Goal: Information Seeking & Learning: Learn about a topic

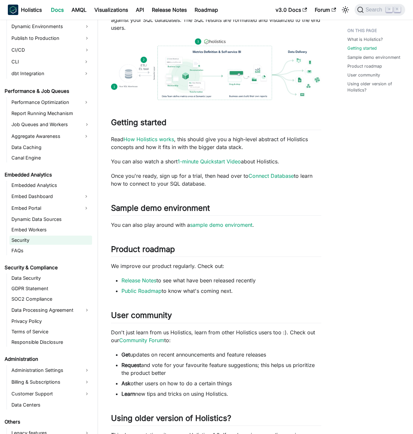
scroll to position [489, 0]
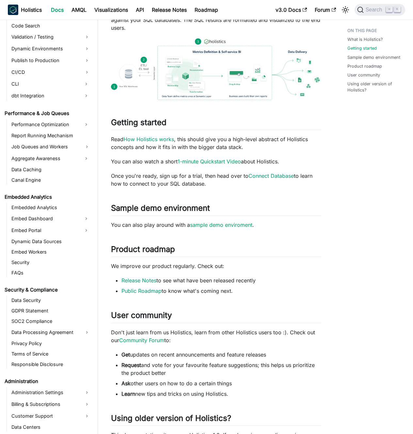
click at [285, 283] on li "Release Notes to see what have been released recently" at bounding box center [222, 280] width 200 height 8
drag, startPoint x: 278, startPoint y: 283, endPoint x: 271, endPoint y: 279, distance: 8.2
click at [278, 283] on li "Release Notes to see what have been released recently" at bounding box center [222, 280] width 200 height 8
click at [55, 156] on link "Aggregate Awareness" at bounding box center [44, 158] width 71 height 10
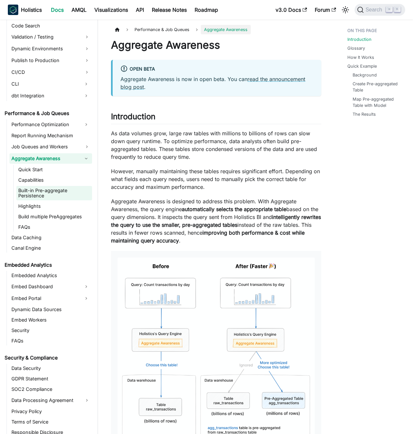
click at [51, 191] on link "Built-in Pre-aggregate Persistence" at bounding box center [54, 193] width 76 height 14
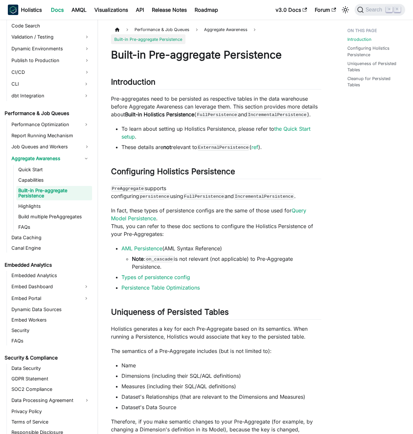
click at [161, 121] on div "Built-in Pre-aggregate Persistence Introduction ​ Pre-aggregates need to be per…" at bounding box center [216, 341] width 210 height 587
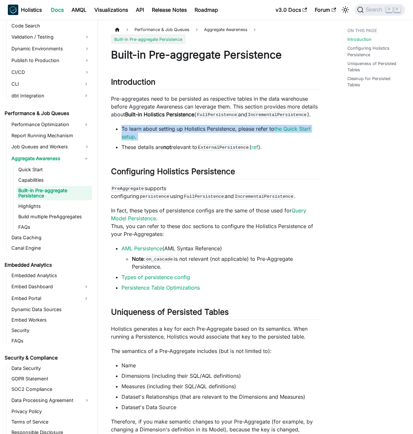
click at [161, 121] on div "Built-in Pre-aggregate Persistence Introduction ​ Pre-aggregates need to be per…" at bounding box center [216, 341] width 210 height 587
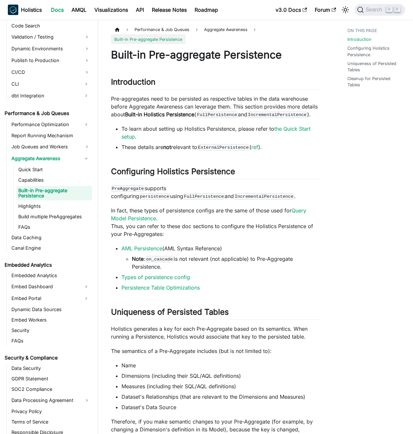
click at [162, 114] on strong "Built-in Holistics Persistence" at bounding box center [159, 114] width 69 height 7
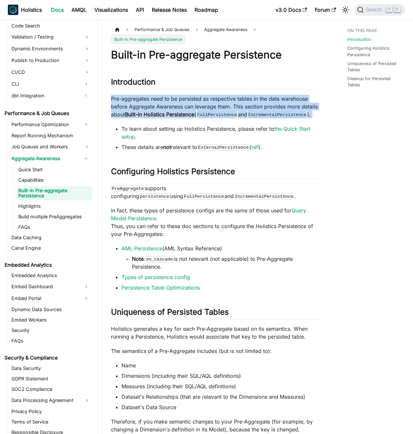
click at [162, 114] on strong "Built-in Holistics Persistence" at bounding box center [159, 114] width 69 height 7
click at [159, 113] on strong "Built-in Holistics Persistence" at bounding box center [159, 114] width 69 height 7
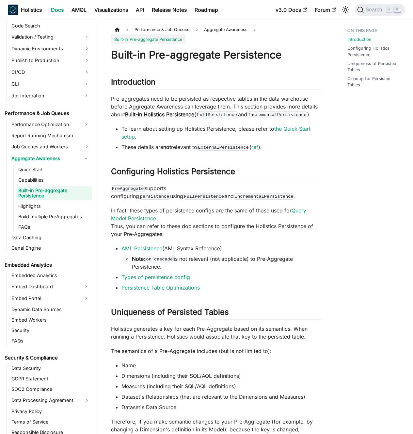
click at [269, 96] on p "Pre-aggregates need to be persisted as respective tables in the data warehouse …" at bounding box center [216, 107] width 210 height 24
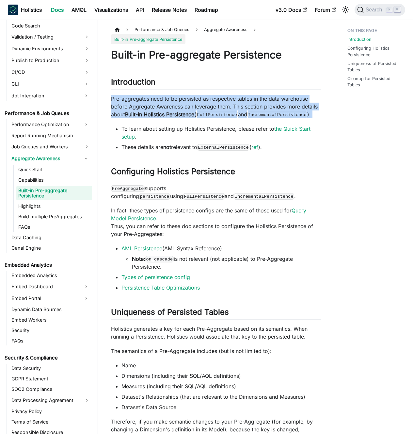
click at [269, 96] on p "Pre-aggregates need to be persisted as respective tables in the data warehouse …" at bounding box center [216, 107] width 210 height 24
click at [239, 99] on p "Pre-aggregates need to be persisted as respective tables in the data warehouse …" at bounding box center [216, 107] width 210 height 24
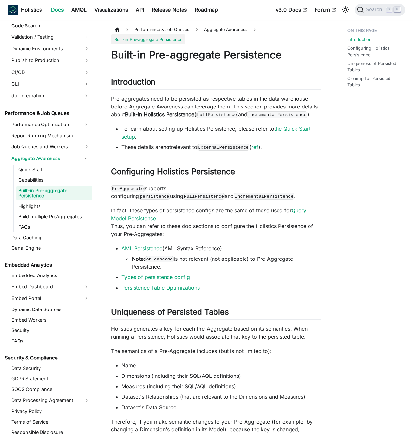
click at [173, 105] on p "Pre-aggregates need to be persisted as respective tables in the data warehouse …" at bounding box center [216, 107] width 210 height 24
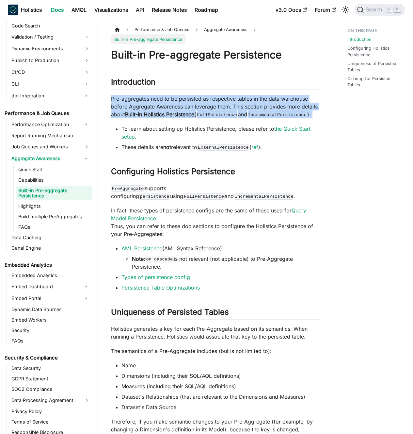
click at [173, 105] on p "Pre-aggregates need to be persisted as respective tables in the data warehouse …" at bounding box center [216, 107] width 210 height 24
click at [168, 104] on p "Pre-aggregates need to be persisted as respective tables in the data warehouse …" at bounding box center [216, 107] width 210 height 24
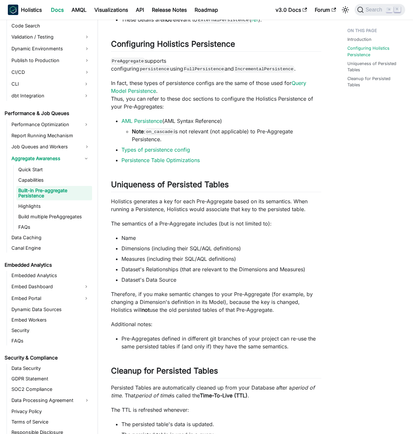
scroll to position [4, 0]
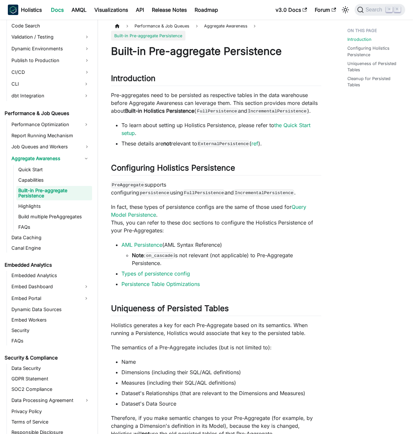
click at [196, 153] on div "Built-in Pre-aggregate Persistence Introduction ​ Pre-aggregates need to be per…" at bounding box center [216, 338] width 210 height 587
click at [190, 144] on li "These details are not relevant to ExternalPersistence ( ref )." at bounding box center [222, 144] width 200 height 8
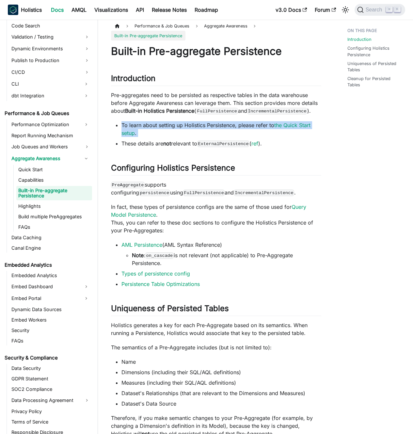
click at [188, 143] on li "These details are not relevant to ExternalPersistence ( ref )." at bounding box center [222, 144] width 200 height 8
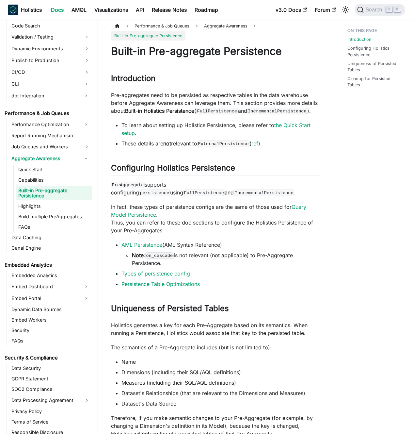
click at [190, 132] on li "To learn about setting up Holistics Persistence, please refer to the Quick Star…" at bounding box center [222, 129] width 200 height 16
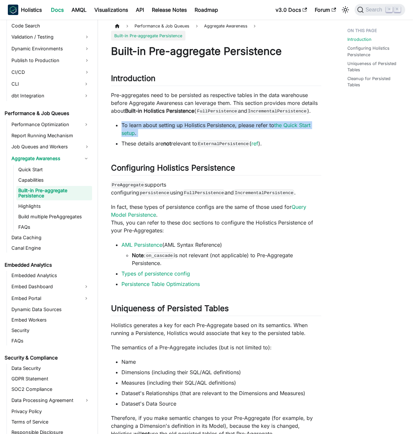
click at [190, 132] on li "To learn about setting up Holistics Persistence, please refer to the Quick Star…" at bounding box center [222, 129] width 200 height 16
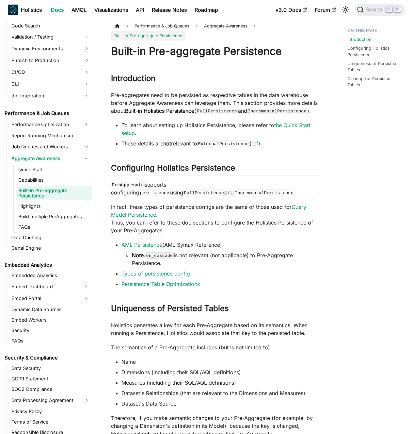
click at [187, 131] on li "To learn about setting up Holistics Persistence, please refer to the Quick Star…" at bounding box center [222, 129] width 200 height 16
click at [240, 206] on p "In fact, these types of persistence configs are the same of those used for Quer…" at bounding box center [216, 218] width 210 height 31
click at [240, 194] on p "PreAggregate supports configuring persistence using FullPersistence and Increme…" at bounding box center [216, 189] width 210 height 16
click at [236, 186] on p "PreAggregate supports configuring persistence using FullPersistence and Increme…" at bounding box center [216, 189] width 210 height 16
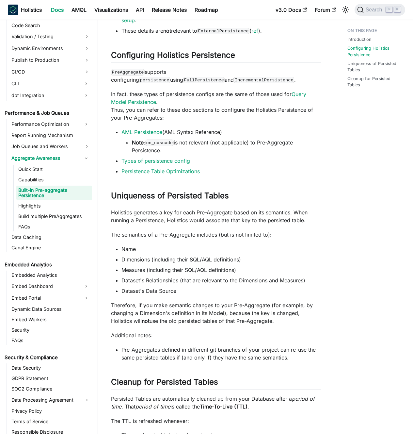
scroll to position [117, 0]
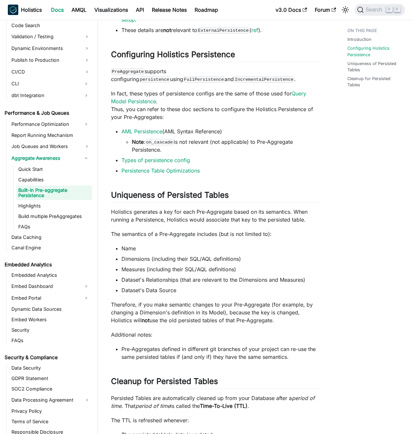
click at [236, 151] on li "Note : on_cascade is not relevant (not applicable) to Pre-Aggregate Persistence." at bounding box center [227, 146] width 190 height 16
drag, startPoint x: 236, startPoint y: 151, endPoint x: 228, endPoint y: 148, distance: 8.8
click at [236, 151] on li "Note : on_cascade is not relevant (not applicable) to Pre-Aggregate Persistence." at bounding box center [227, 146] width 190 height 16
click at [228, 148] on li "Note : on_cascade is not relevant (not applicable) to Pre-Aggregate Persistence." at bounding box center [227, 146] width 190 height 16
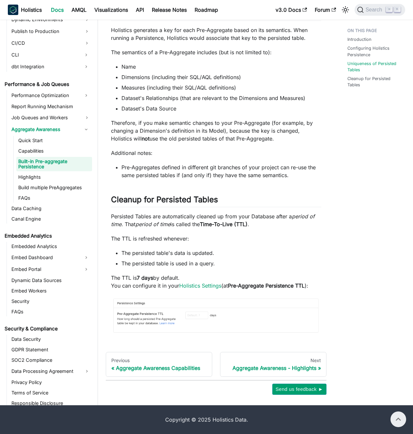
scroll to position [0, 0]
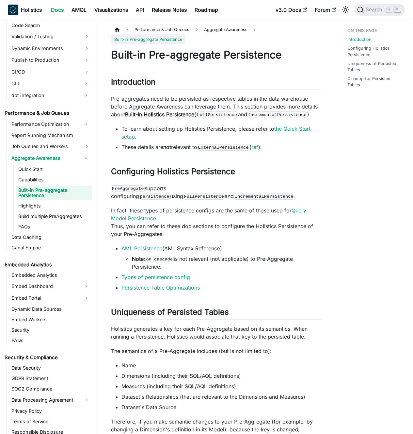
click at [211, 130] on li "To learn about setting up Holistics Persistence, please refer to the Quick Star…" at bounding box center [222, 133] width 200 height 16
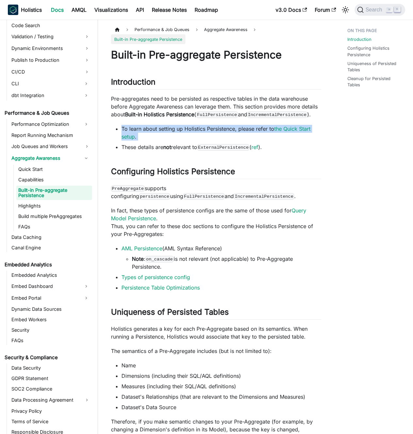
click at [211, 130] on li "To learn about setting up Holistics Persistence, please refer to the Quick Star…" at bounding box center [222, 133] width 200 height 16
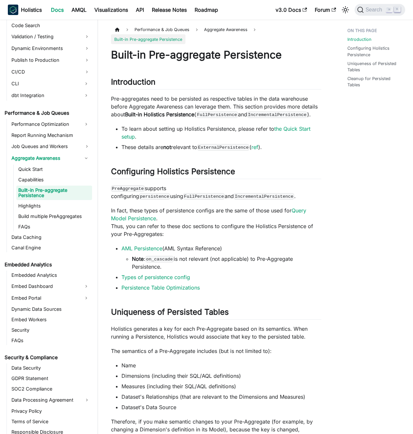
click at [217, 130] on li "To learn about setting up Holistics Persistence, please refer to the Quick Star…" at bounding box center [222, 133] width 200 height 16
click at [192, 109] on p "Pre-aggregates need to be persisted as respective tables in the data warehouse …" at bounding box center [216, 107] width 210 height 24
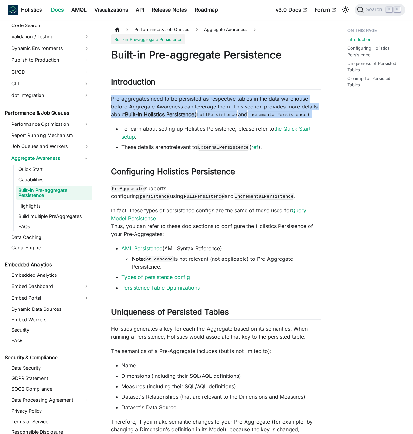
click at [192, 109] on p "Pre-aggregates need to be persisted as respective tables in the data warehouse …" at bounding box center [216, 107] width 210 height 24
click at [184, 108] on p "Pre-aggregates need to be persisted as respective tables in the data warehouse …" at bounding box center [216, 107] width 210 height 24
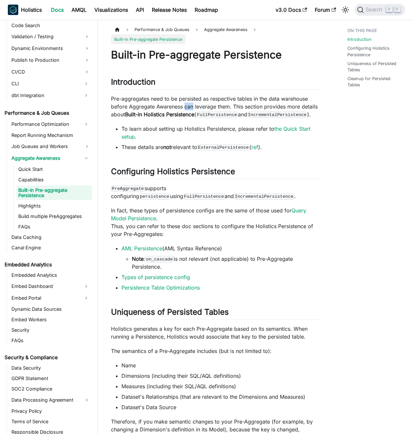
click at [184, 107] on p "Pre-aggregates need to be persisted as respective tables in the data warehouse …" at bounding box center [216, 107] width 210 height 24
click at [177, 106] on p "Pre-aggregates need to be persisted as respective tables in the data warehouse …" at bounding box center [216, 107] width 210 height 24
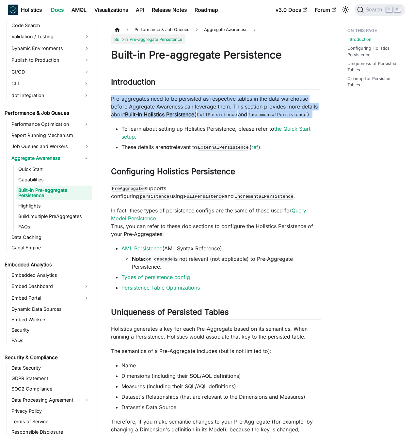
click at [177, 106] on p "Pre-aggregates need to be persisted as respective tables in the data warehouse …" at bounding box center [216, 107] width 210 height 24
click at [173, 105] on p "Pre-aggregates need to be persisted as respective tables in the data warehouse …" at bounding box center [216, 107] width 210 height 24
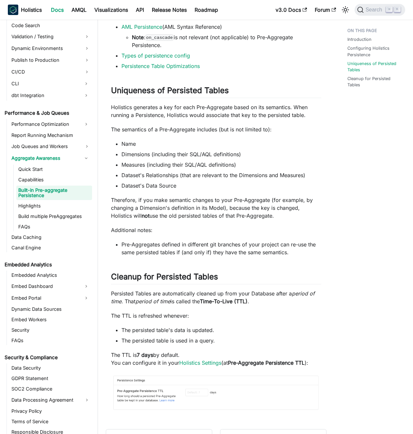
scroll to position [222, 0]
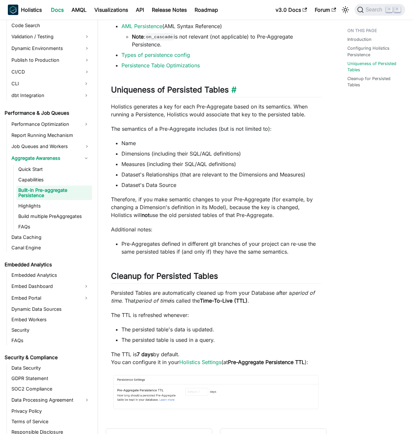
click at [190, 91] on h2 "Uniqueness of Persisted Tables ​" at bounding box center [216, 91] width 210 height 12
click at [187, 90] on h2 "Uniqueness of Persisted Tables ​" at bounding box center [216, 91] width 210 height 12
click at [202, 92] on h2 "Uniqueness of Persisted Tables ​" at bounding box center [216, 91] width 210 height 12
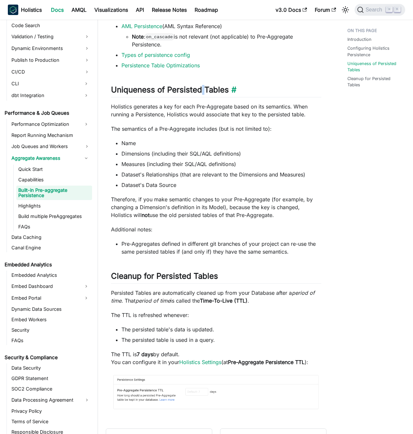
click at [202, 92] on h2 "Uniqueness of Persisted Tables ​" at bounding box center [216, 91] width 210 height 12
click at [198, 91] on h2 "Uniqueness of Persisted Tables ​" at bounding box center [216, 91] width 210 height 12
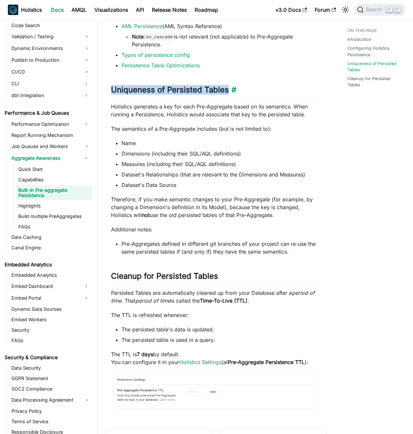
click at [194, 90] on h2 "Uniqueness of Persisted Tables ​" at bounding box center [216, 91] width 210 height 12
click at [195, 90] on h2 "Uniqueness of Persisted Tables ​" at bounding box center [216, 91] width 210 height 12
copy h2 "Uniqueness of Persisted Tables"
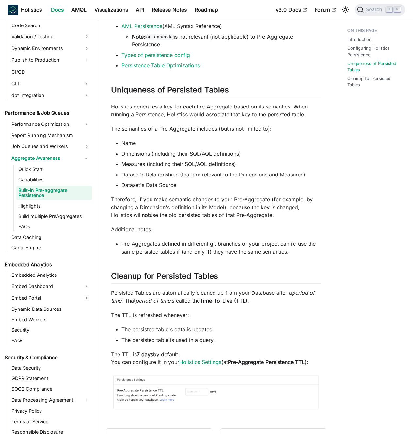
click at [168, 111] on p "Holistics generates a key for each Pre-Aggregate based on its semantics. When r…" at bounding box center [216, 111] width 210 height 16
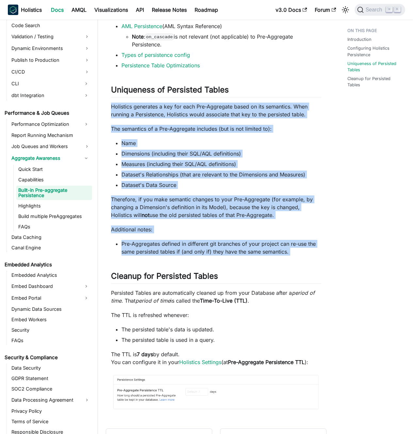
drag, startPoint x: 168, startPoint y: 111, endPoint x: 191, endPoint y: 244, distance: 134.9
click at [191, 244] on div "Built-in Pre-aggregate Persistence Introduction ​ Pre-aggregates need to be per…" at bounding box center [216, 119] width 210 height 587
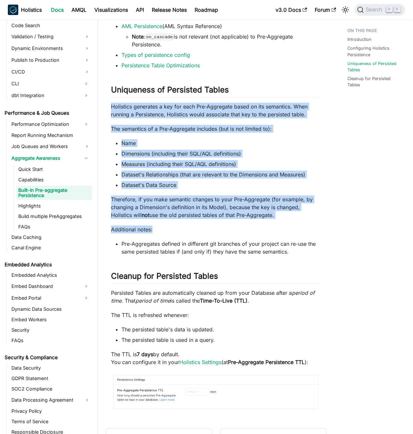
copy div "Holistics generates a key for each Pre-Aggregate based on its semantics. When r…"
click at [206, 243] on li "Pre-Aggregates defined in different git branches of your project can re-use the…" at bounding box center [222, 248] width 200 height 16
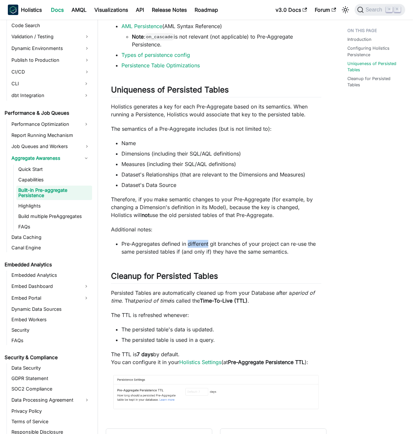
click at [206, 242] on li "Pre-Aggregates defined in different git branches of your project can re-use the…" at bounding box center [222, 248] width 200 height 16
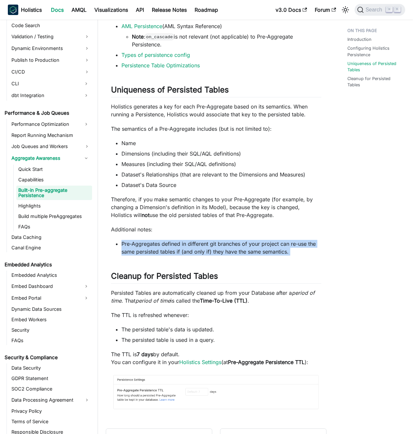
click at [206, 242] on li "Pre-Aggregates defined in different git branches of your project can re-use the…" at bounding box center [222, 248] width 200 height 16
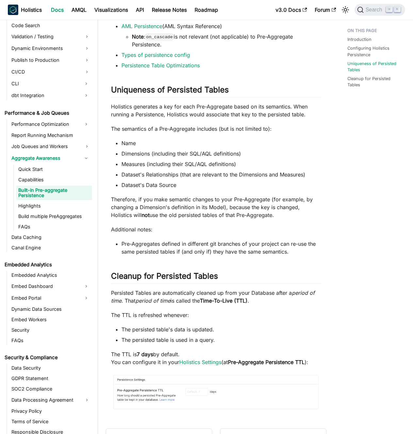
click at [203, 242] on li "Pre-Aggregates defined in different git branches of your project can re-use the…" at bounding box center [222, 248] width 200 height 16
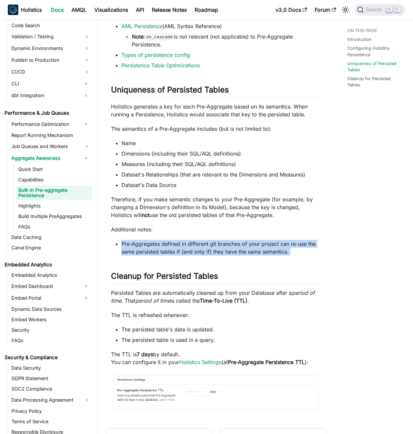
click at [203, 242] on li "Pre-Aggregates defined in different git branches of your project can re-use the…" at bounding box center [222, 248] width 200 height 16
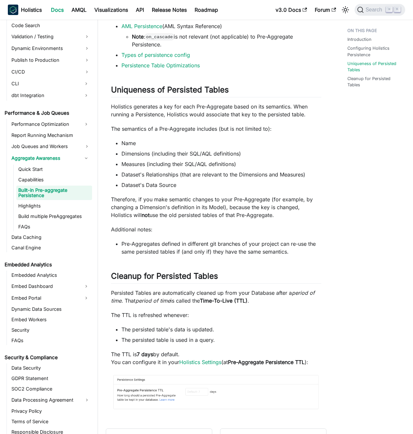
click at [199, 242] on li "Pre-Aggregates defined in different git branches of your project can re-use the…" at bounding box center [222, 248] width 200 height 16
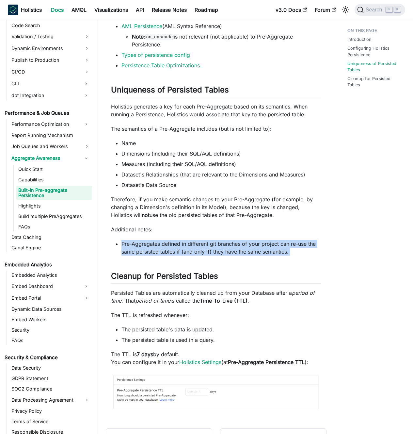
click at [199, 242] on li "Pre-Aggregates defined in different git branches of your project can re-use the…" at bounding box center [222, 248] width 200 height 16
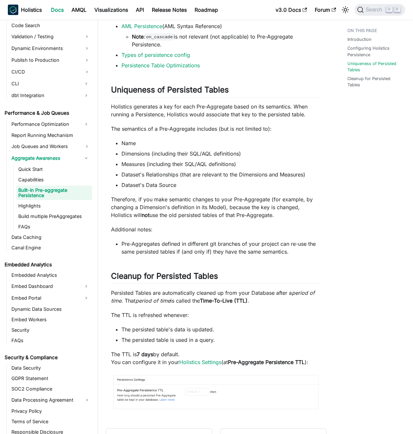
click at [197, 242] on li "Pre-Aggregates defined in different git branches of your project can re-use the…" at bounding box center [222, 248] width 200 height 16
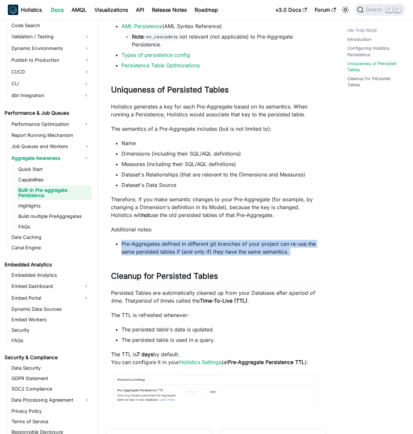
click at [197, 242] on li "Pre-Aggregates defined in different git branches of your project can re-use the…" at bounding box center [222, 248] width 200 height 16
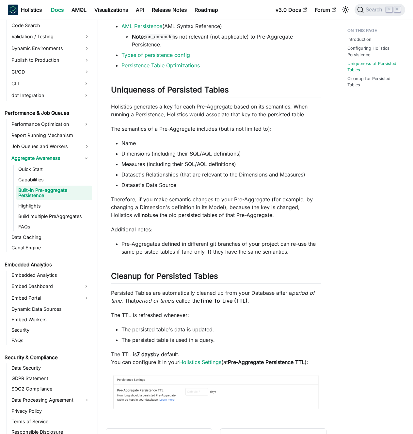
click at [191, 242] on li "Pre-Aggregates defined in different git branches of your project can re-use the…" at bounding box center [222, 248] width 200 height 16
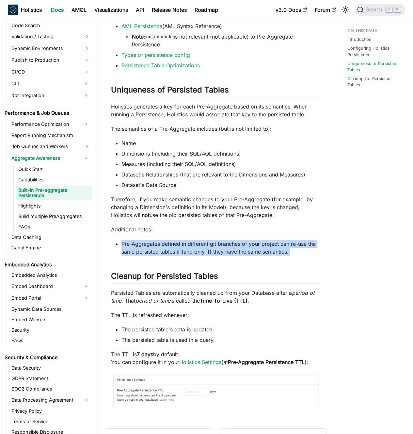
click at [191, 242] on li "Pre-Aggregates defined in different git branches of your project can re-use the…" at bounding box center [222, 248] width 200 height 16
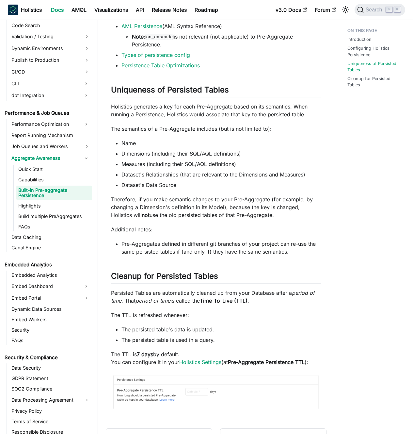
click at [194, 243] on li "Pre-Aggregates defined in different git branches of your project can re-use the…" at bounding box center [222, 248] width 200 height 16
click at [182, 212] on p "Therefore, if you make semantic changes to your Pre-Aggregate (for example, by …" at bounding box center [216, 207] width 210 height 24
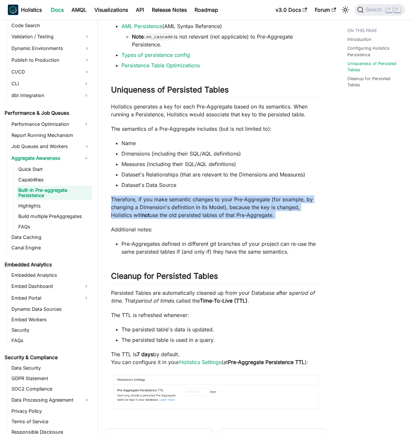
click at [182, 212] on p "Therefore, if you make semantic changes to your Pre-Aggregate (for example, by …" at bounding box center [216, 207] width 210 height 24
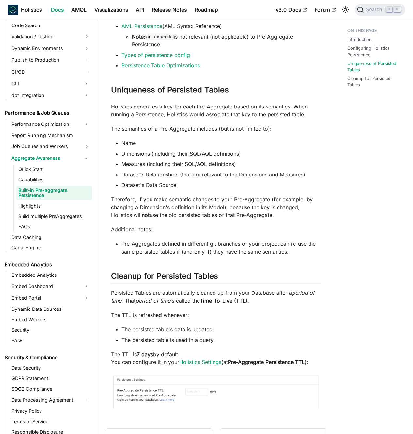
click at [179, 208] on p "Therefore, if you make semantic changes to your Pre-Aggregate (for example, by …" at bounding box center [216, 207] width 210 height 24
click at [121, 204] on p "Therefore, if you make semantic changes to your Pre-Aggregate (for example, by …" at bounding box center [216, 207] width 210 height 24
click at [121, 203] on p "Therefore, if you make semantic changes to your Pre-Aggregate (for example, by …" at bounding box center [216, 207] width 210 height 24
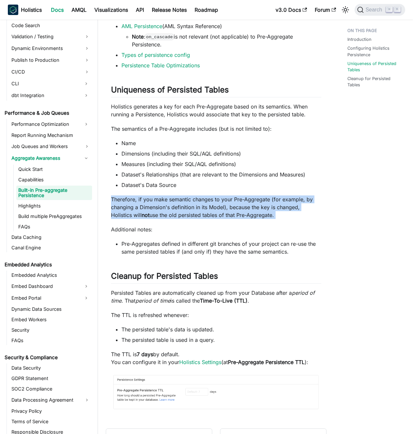
click at [121, 203] on p "Therefore, if you make semantic changes to your Pre-Aggregate (for example, by …" at bounding box center [216, 207] width 210 height 24
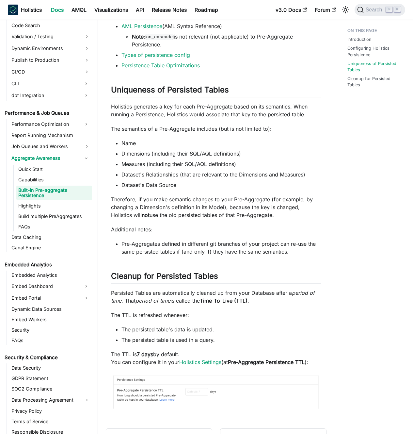
click at [122, 204] on p "Therefore, if you make semantic changes to your Pre-Aggregate (for example, by …" at bounding box center [216, 207] width 210 height 24
click at [128, 205] on p "Therefore, if you make semantic changes to your Pre-Aggregate (for example, by …" at bounding box center [216, 207] width 210 height 24
click at [210, 159] on ul "Name Dimensions (including their SQL/AQL definitions) Measures (including their…" at bounding box center [216, 164] width 210 height 50
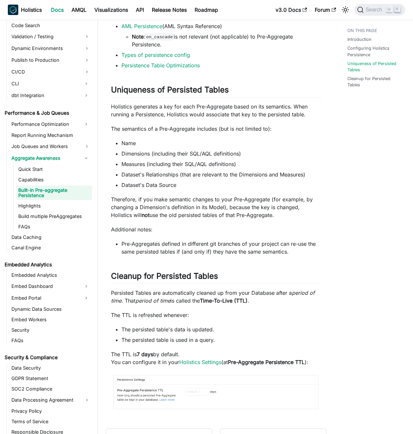
click at [207, 158] on ul "Name Dimensions (including their SQL/AQL definitions) Measures (including their…" at bounding box center [216, 164] width 210 height 50
click at [37, 171] on link "Quick Start" at bounding box center [54, 169] width 76 height 9
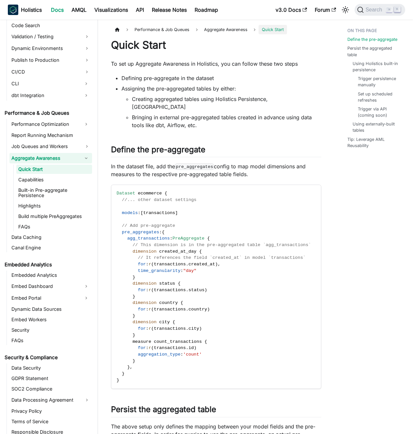
click at [52, 158] on link "Aggregate Awareness" at bounding box center [44, 158] width 71 height 10
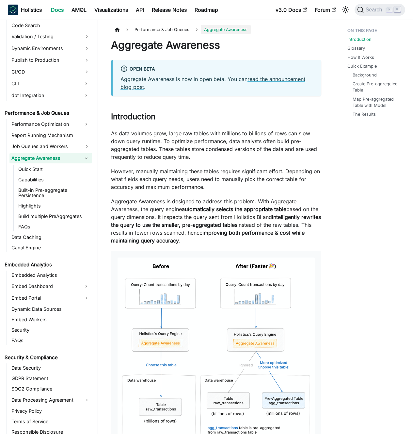
click at [52, 158] on link "Aggregate Awareness" at bounding box center [44, 158] width 71 height 10
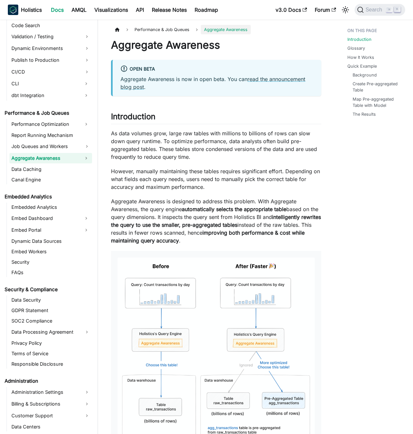
click at [193, 141] on p "As data volumes grow, large raw tables with millions to billions of rows can sl…" at bounding box center [216, 144] width 210 height 31
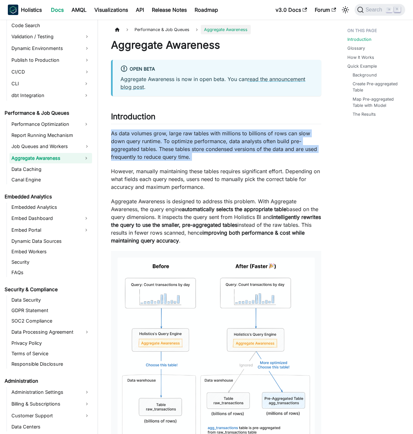
drag, startPoint x: 193, startPoint y: 141, endPoint x: 201, endPoint y: 139, distance: 8.4
click at [193, 140] on p "As data volumes grow, large raw tables with millions to billions of rows can sl…" at bounding box center [216, 144] width 210 height 31
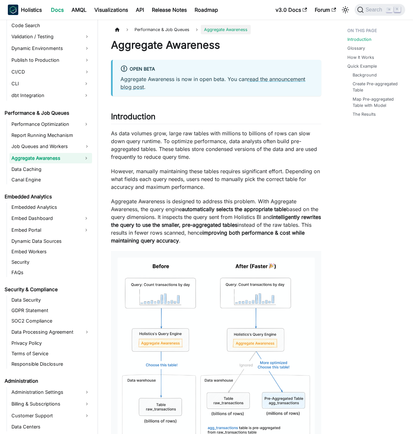
click at [202, 139] on p "As data volumes grow, large raw tables with millions to billions of rows can sl…" at bounding box center [216, 144] width 210 height 31
